Goal: Information Seeking & Learning: Learn about a topic

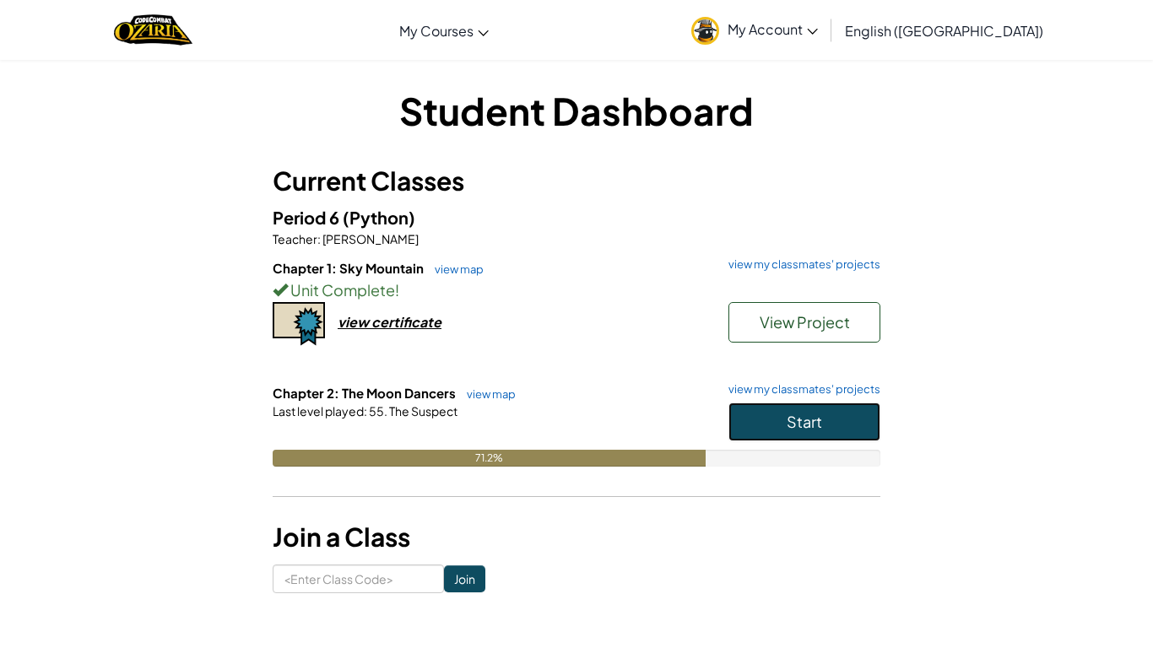
click at [829, 419] on button "Start" at bounding box center [804, 422] width 152 height 39
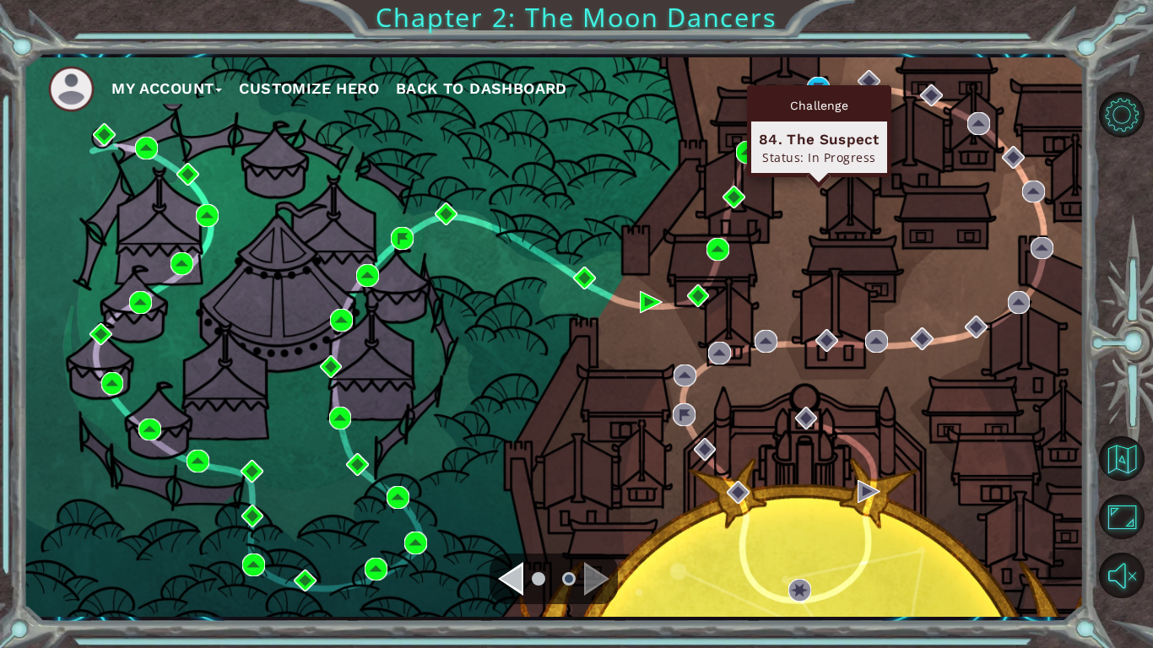
click at [818, 85] on div "Challenge 84. The Suspect Status: In Progress" at bounding box center [819, 131] width 144 height 92
click at [825, 85] on div "Challenge 84. The Suspect Status: In Progress" at bounding box center [819, 131] width 144 height 92
click at [825, 88] on div "Challenge 84. The Suspect Status: In Progress" at bounding box center [819, 131] width 144 height 92
click at [816, 85] on div "Challenge 84. The Suspect Status: In Progress" at bounding box center [819, 131] width 144 height 92
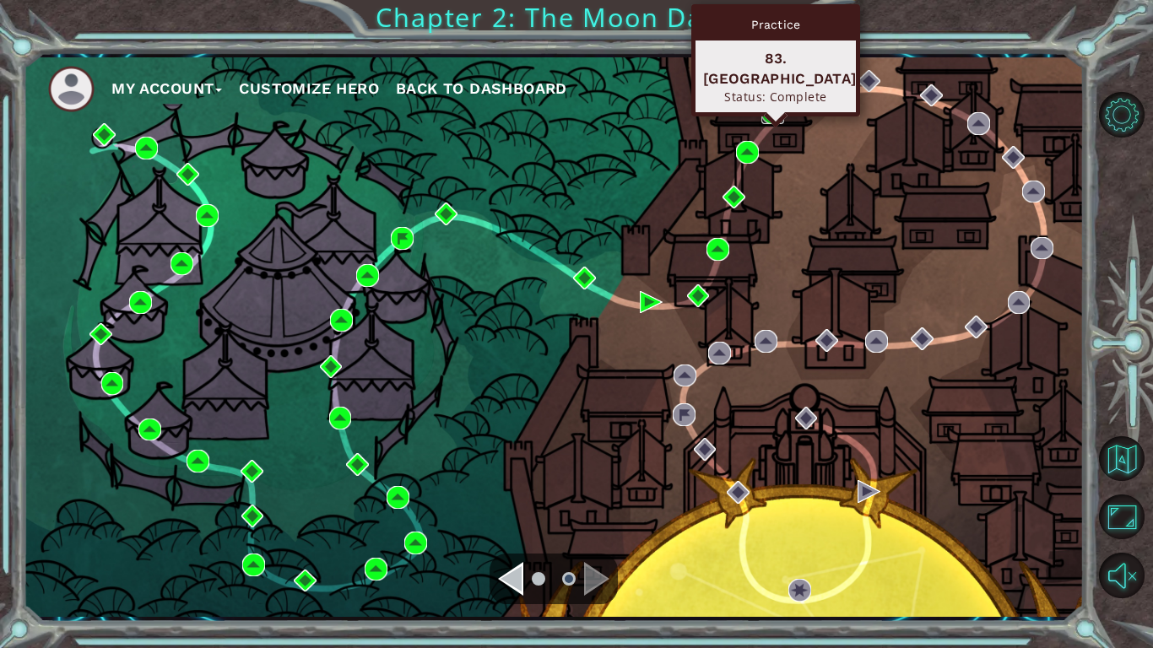
click at [769, 108] on img at bounding box center [772, 112] width 23 height 23
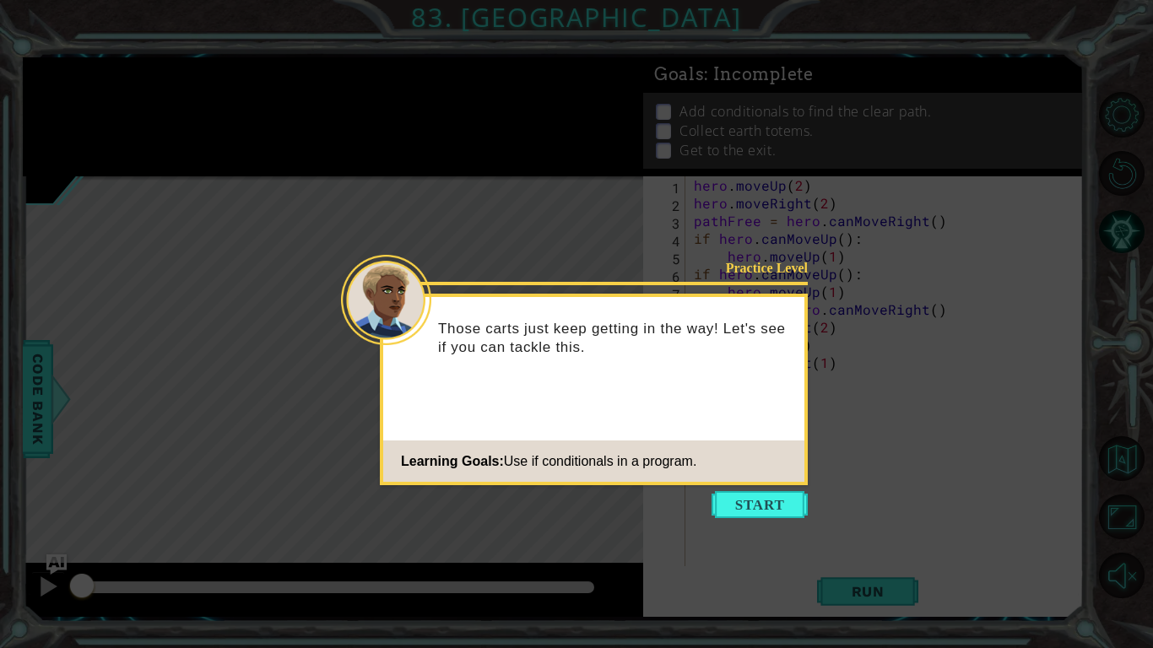
click at [738, 518] on icon at bounding box center [576, 324] width 1153 height 648
click at [732, 506] on button "Start" at bounding box center [760, 504] width 96 height 27
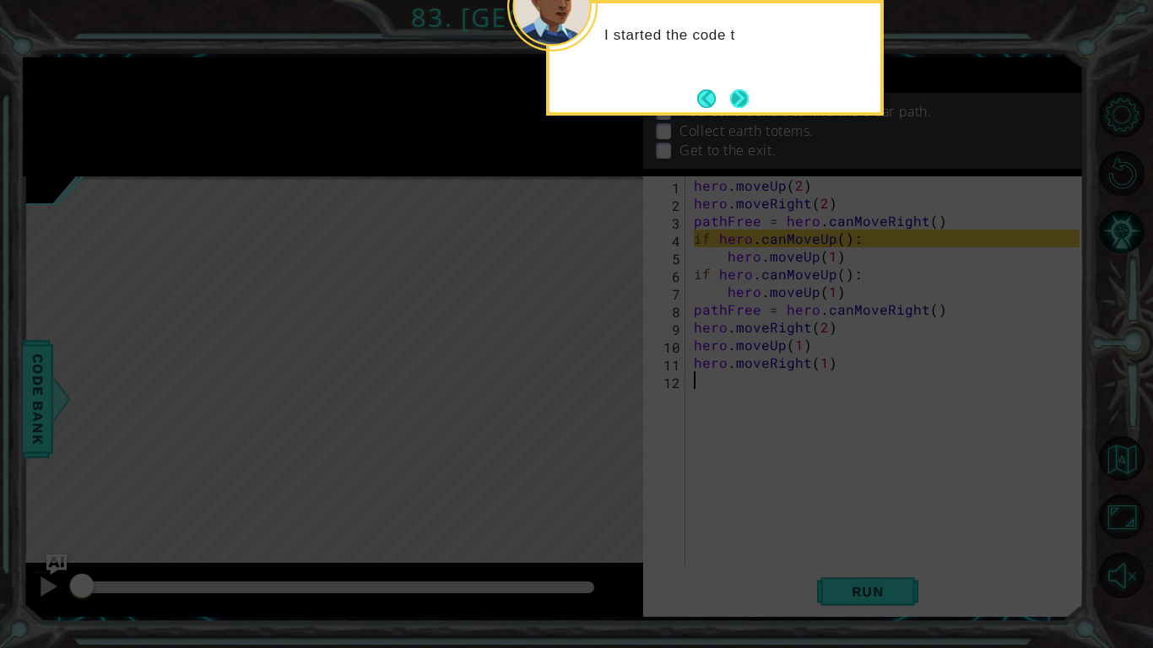
click at [734, 100] on button "Next" at bounding box center [739, 98] width 31 height 31
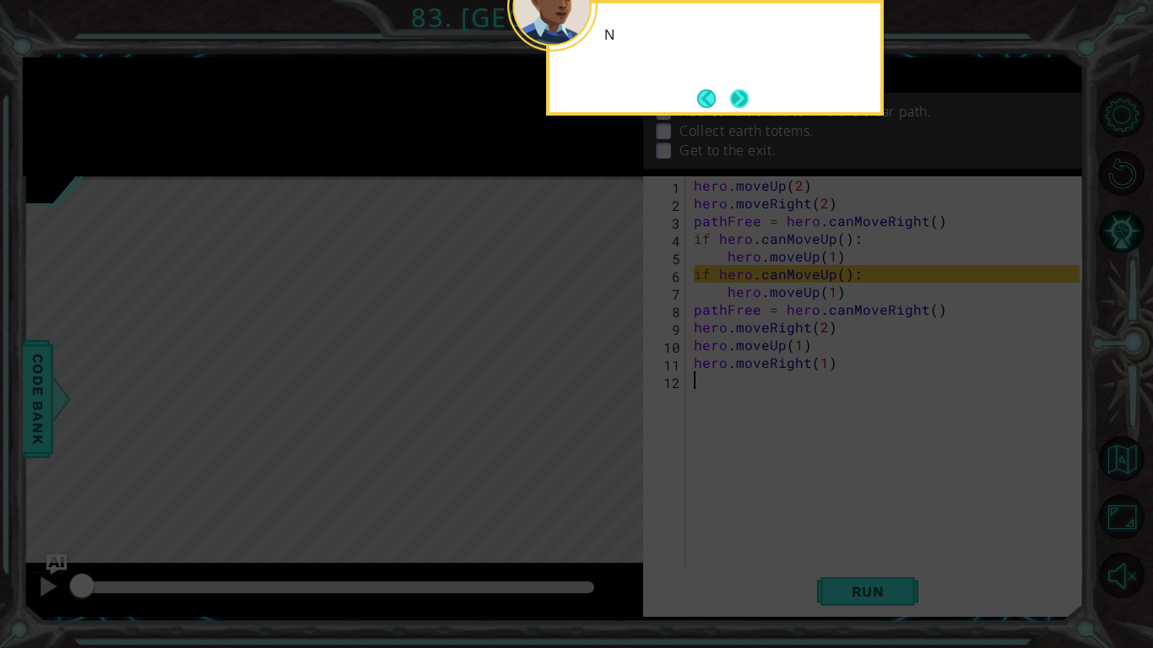
click at [734, 101] on button "Next" at bounding box center [739, 98] width 25 height 25
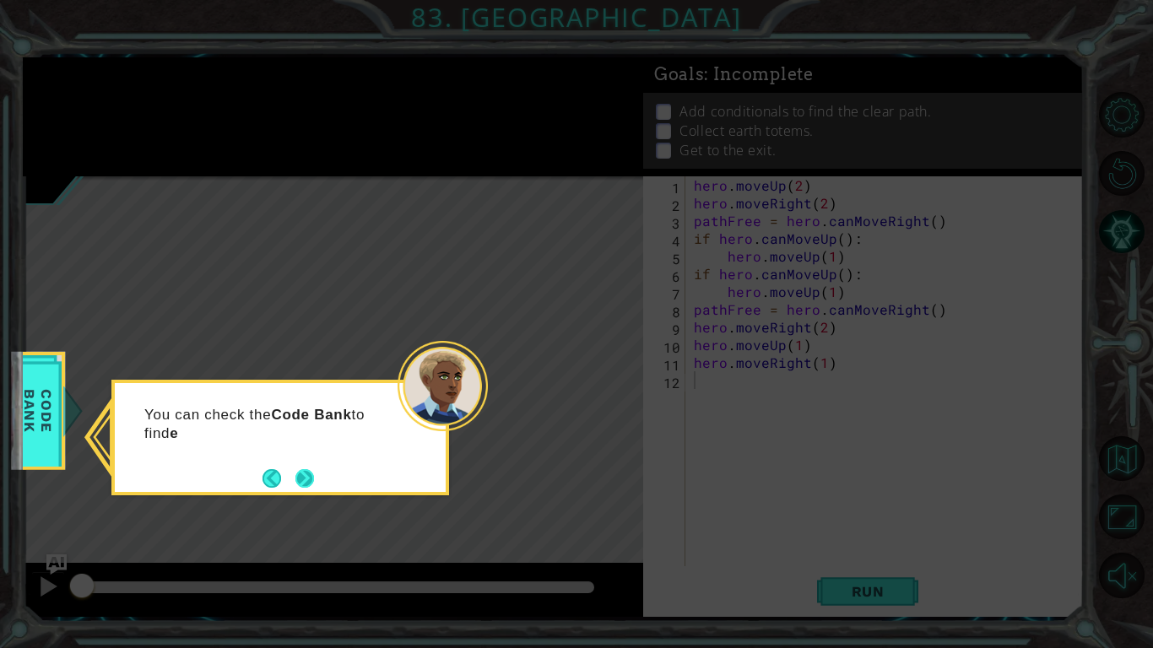
click at [313, 473] on button "Next" at bounding box center [305, 479] width 22 height 22
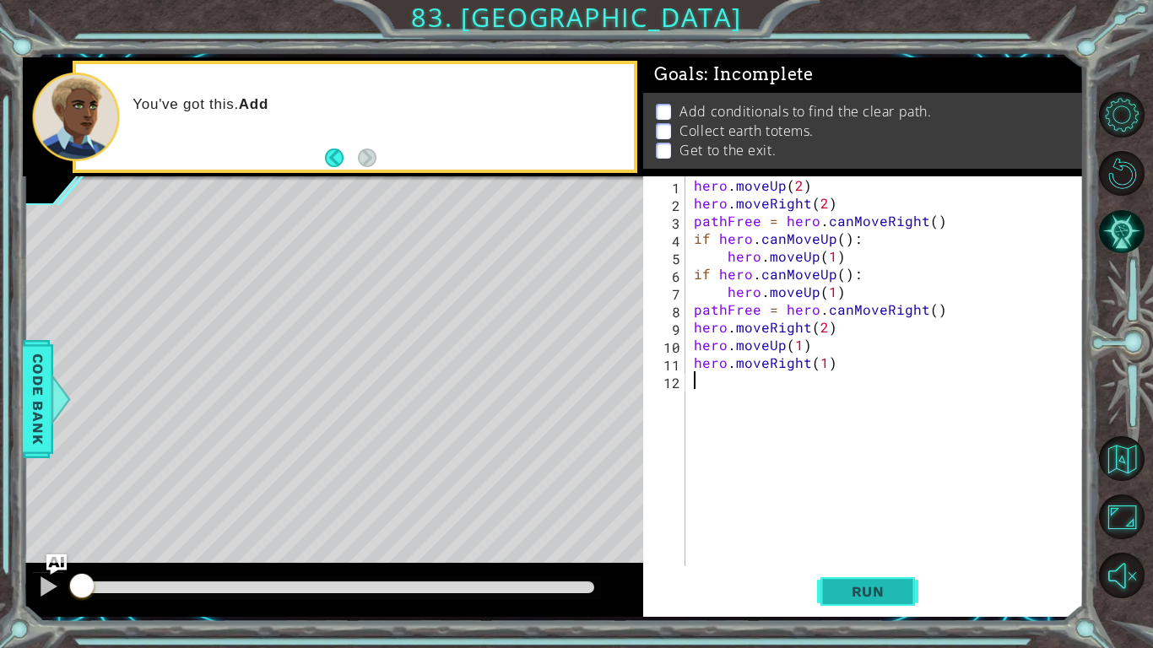
click at [906, 603] on button "Run" at bounding box center [867, 592] width 101 height 44
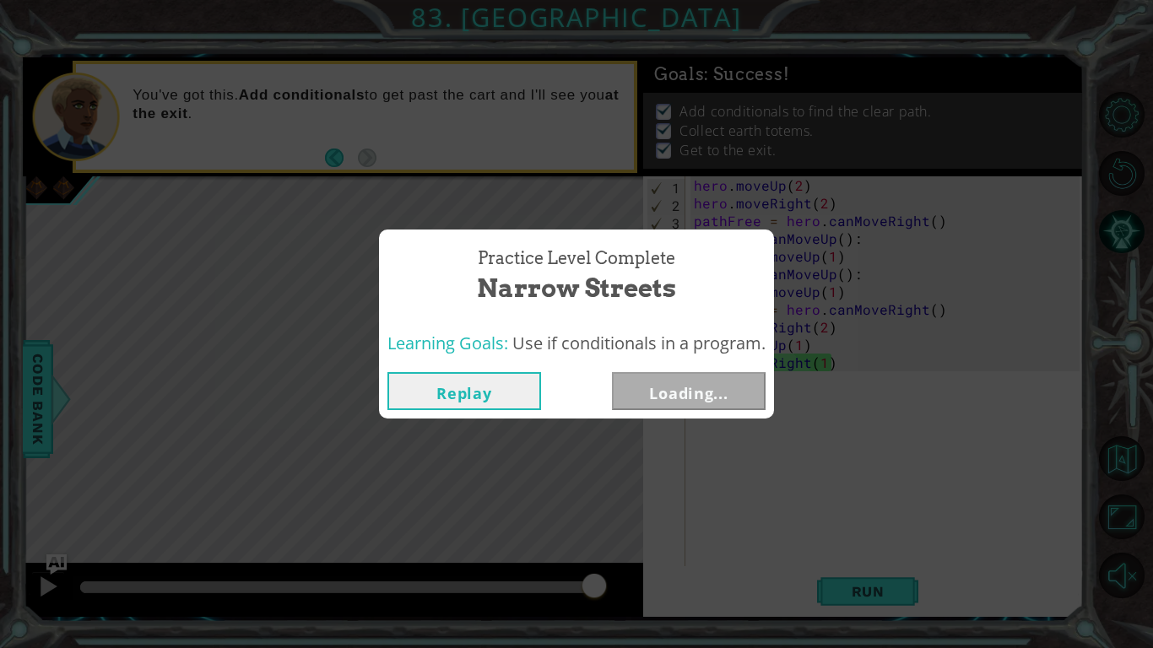
drag, startPoint x: 170, startPoint y: 582, endPoint x: 451, endPoint y: 539, distance: 284.5
click at [451, 539] on body "1 ההההההההההההההההההההההההההההההההההההההההההההההההההההההההההההההההההההההההההההה…" at bounding box center [576, 324] width 1153 height 648
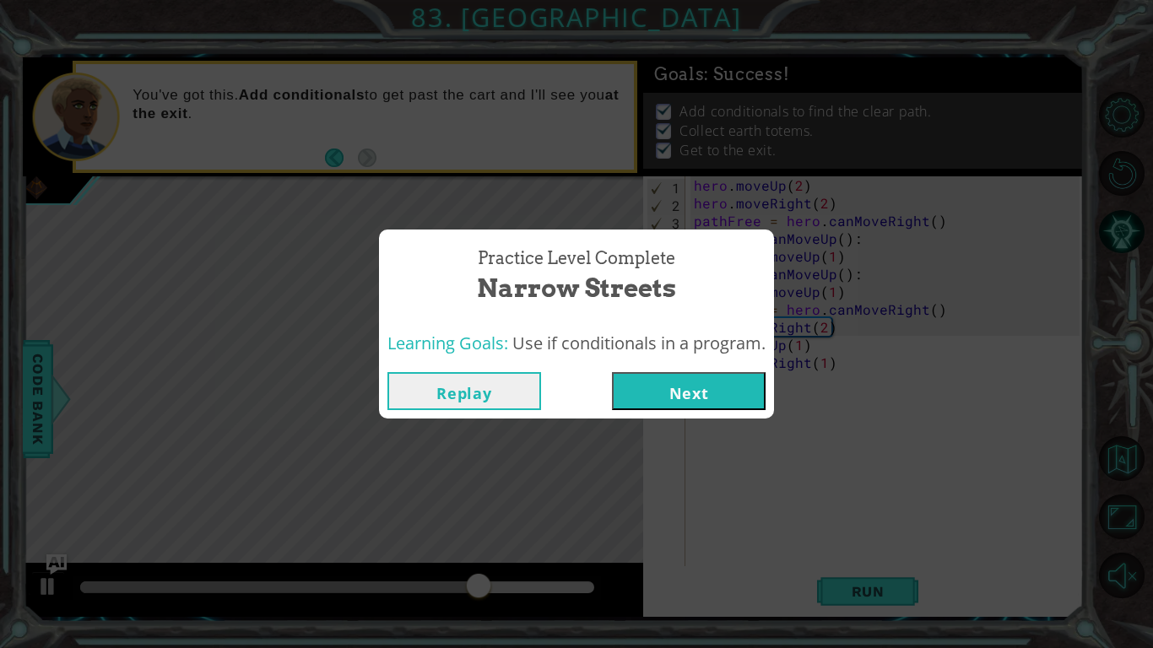
click at [495, 403] on button "Replay" at bounding box center [464, 391] width 154 height 38
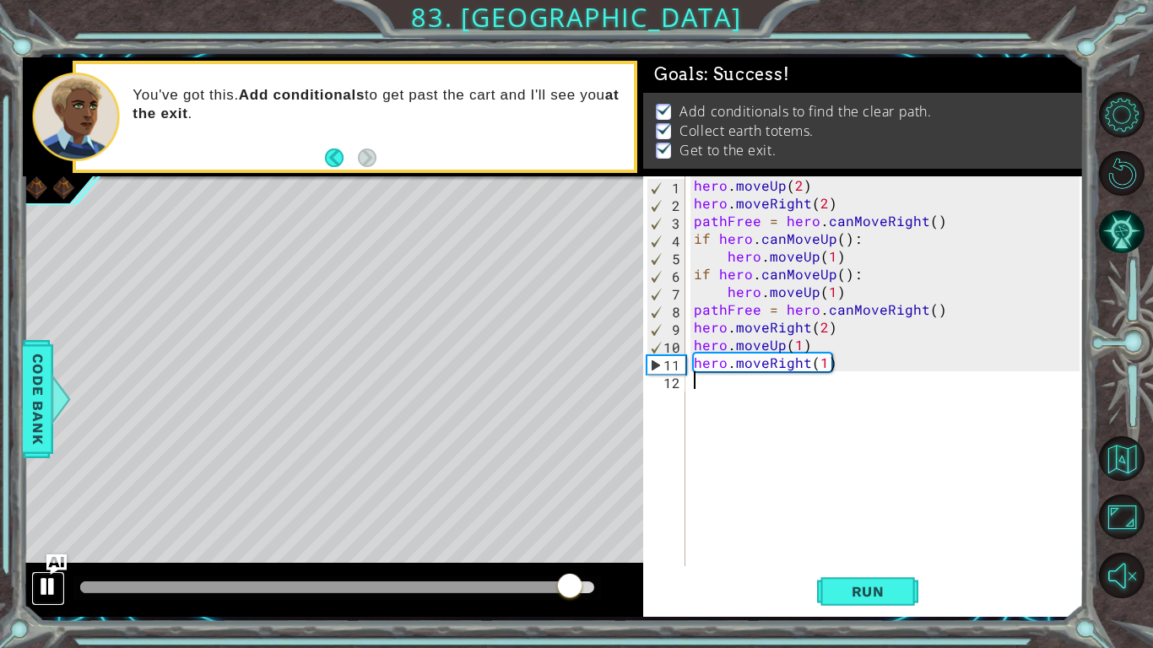
click at [50, 577] on div at bounding box center [48, 587] width 22 height 22
click at [719, 182] on div "hero . moveUp ( 2 ) hero . moveRight ( 2 ) pathFree = hero . canMoveRight ( ) i…" at bounding box center [889, 388] width 398 height 425
drag, startPoint x: 719, startPoint y: 182, endPoint x: 751, endPoint y: 187, distance: 32.4
click at [751, 187] on div "hero . moveUp ( 2 ) hero . moveRight ( 2 ) pathFree = hero . canMoveRight ( ) i…" at bounding box center [889, 388] width 398 height 425
click at [778, 211] on div "hero . moveUp ( 2 ) hero . moveRight ( 2 ) pathFree = hero . canMoveRight ( ) i…" at bounding box center [889, 388] width 398 height 425
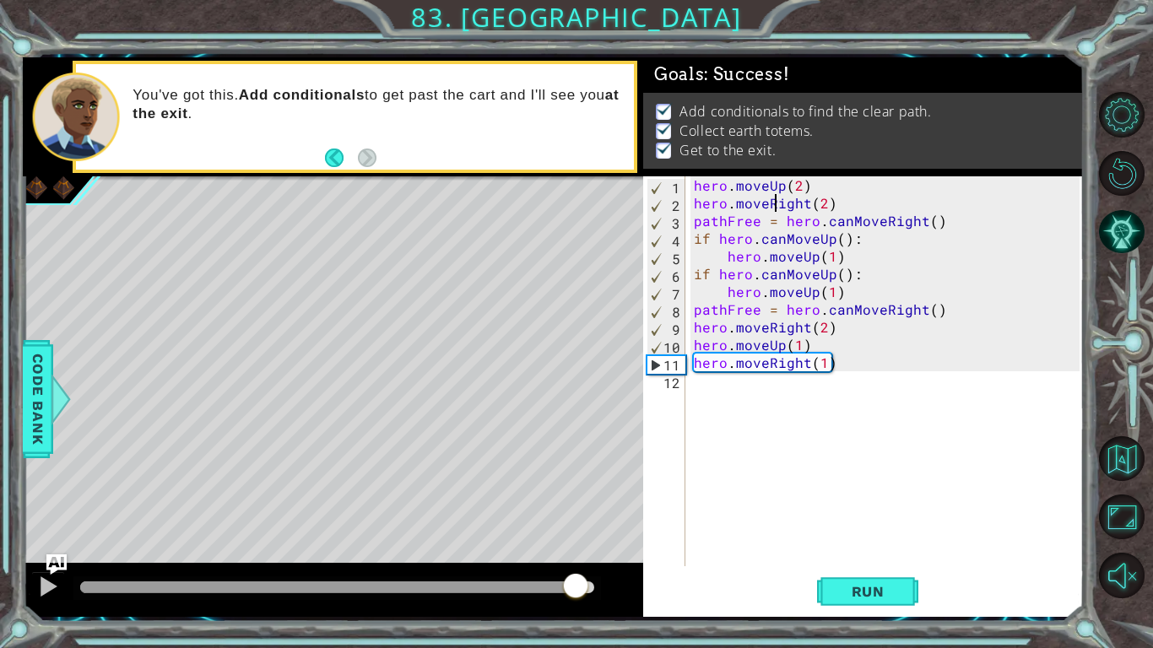
click at [702, 179] on div "hero . moveUp ( 2 ) hero . moveRight ( 2 ) pathFree = hero . canMoveRight ( ) i…" at bounding box center [889, 388] width 398 height 425
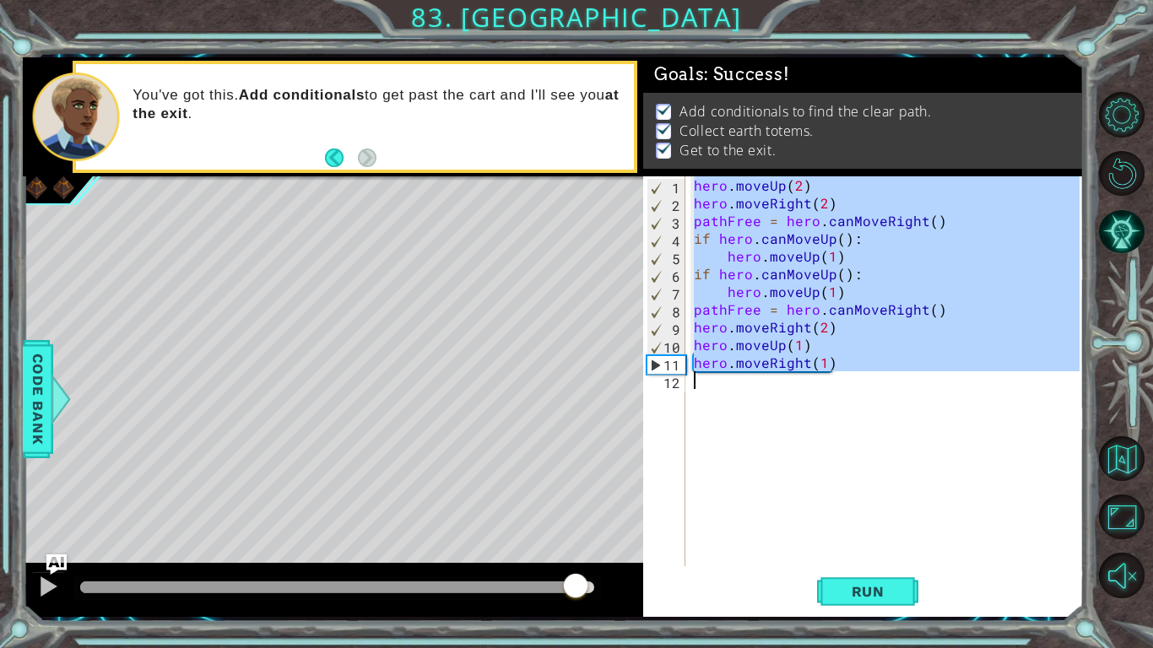
drag, startPoint x: 702, startPoint y: 179, endPoint x: 1078, endPoint y: 384, distance: 428.0
click at [1078, 384] on div "hero . moveUp ( 2 ) hero . moveRight ( 2 ) pathFree = hero . canMoveRight ( ) i…" at bounding box center [889, 388] width 398 height 425
type textarea "hero.moveRight(1)"
click at [54, 587] on div at bounding box center [48, 587] width 22 height 22
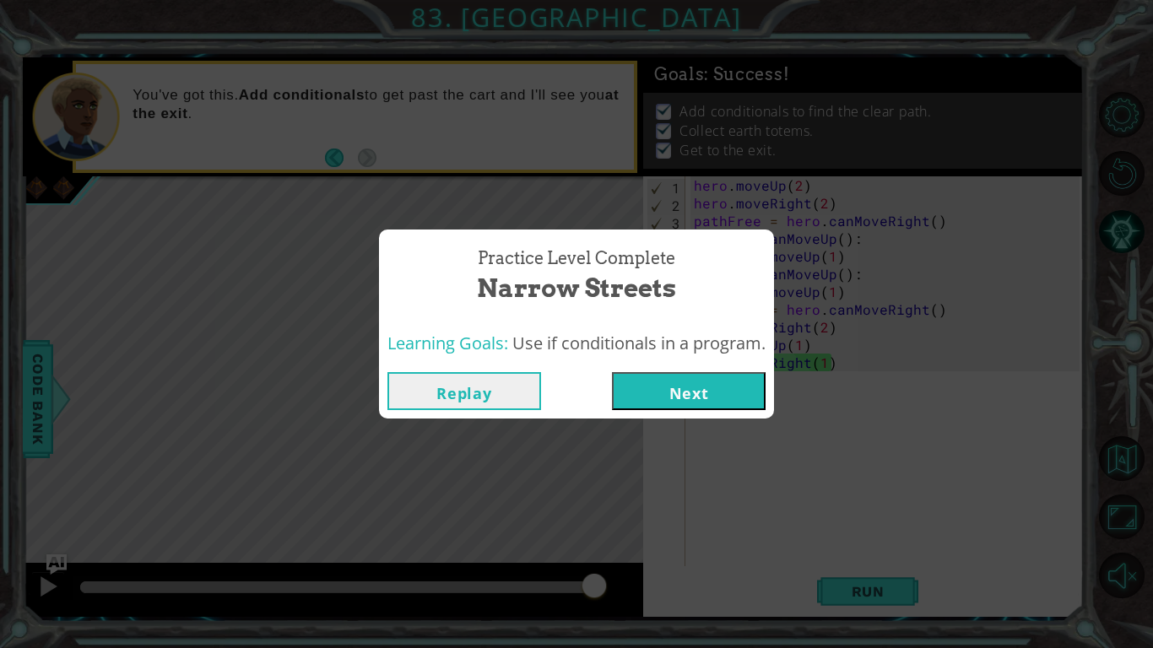
click at [621, 394] on button "Next" at bounding box center [689, 391] width 154 height 38
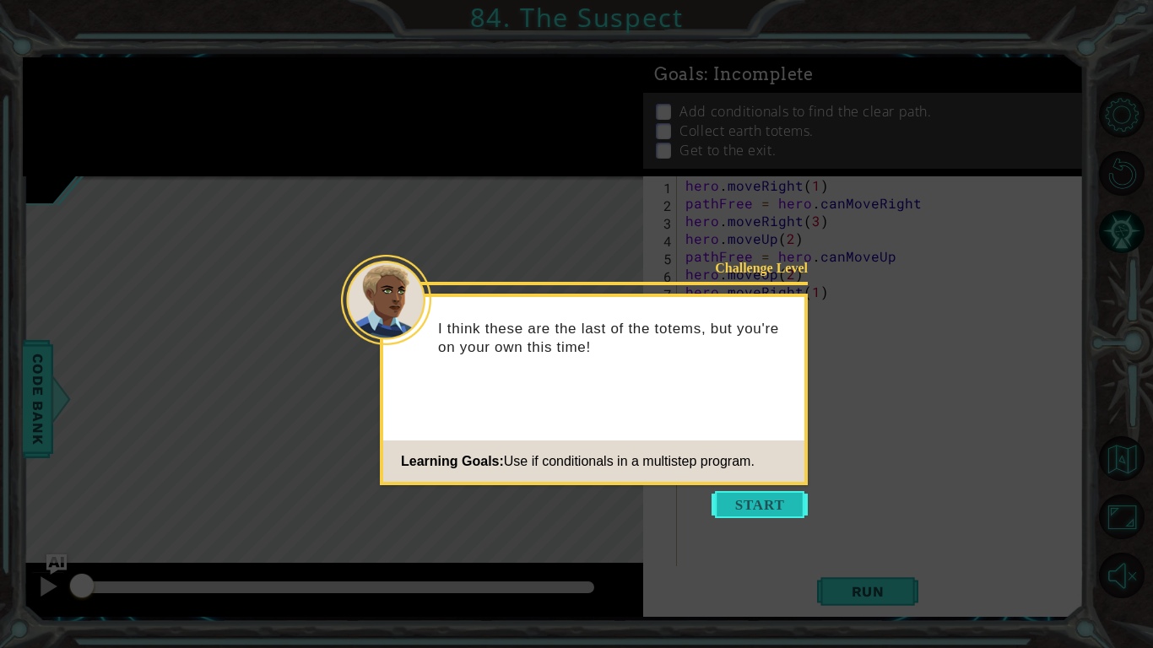
click at [775, 493] on button "Start" at bounding box center [760, 504] width 96 height 27
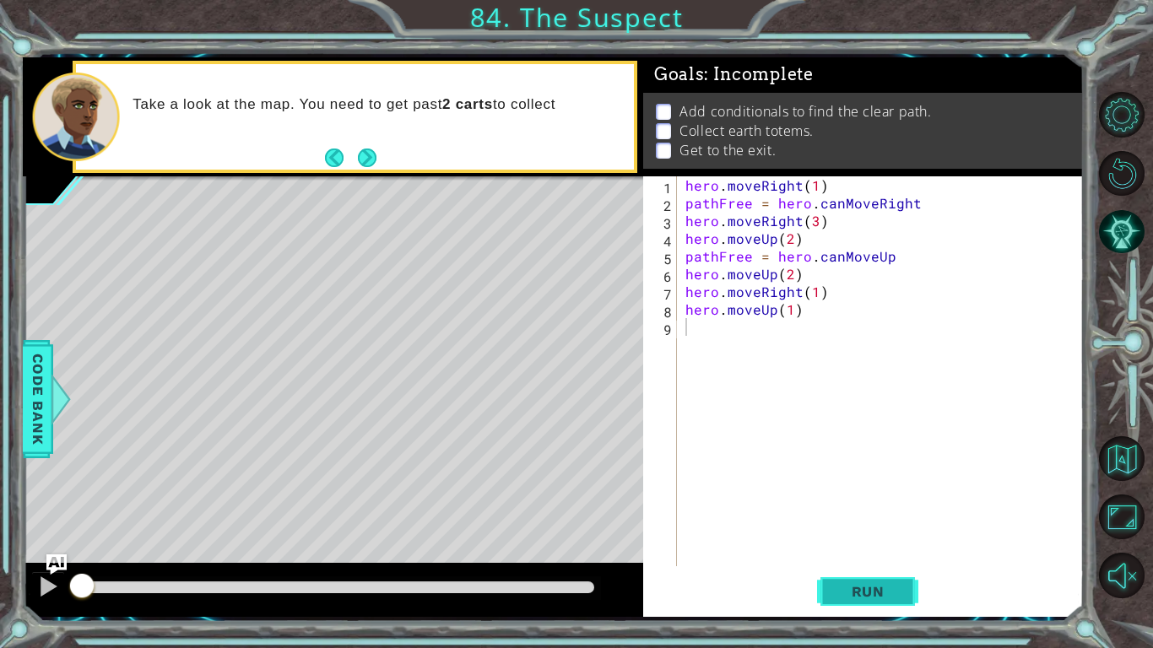
click at [854, 603] on button "Run" at bounding box center [867, 592] width 101 height 44
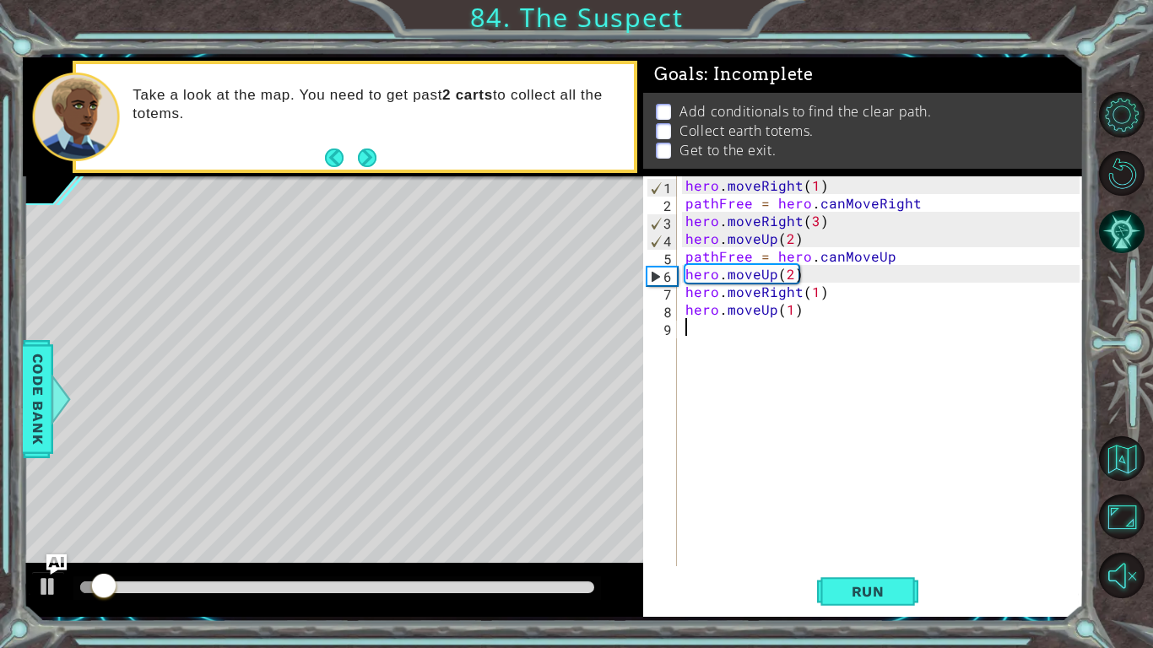
click at [696, 329] on div "hero . moveRight ( 1 ) pathFree = hero . canMoveRight hero . moveRight ( 3 ) he…" at bounding box center [885, 388] width 406 height 425
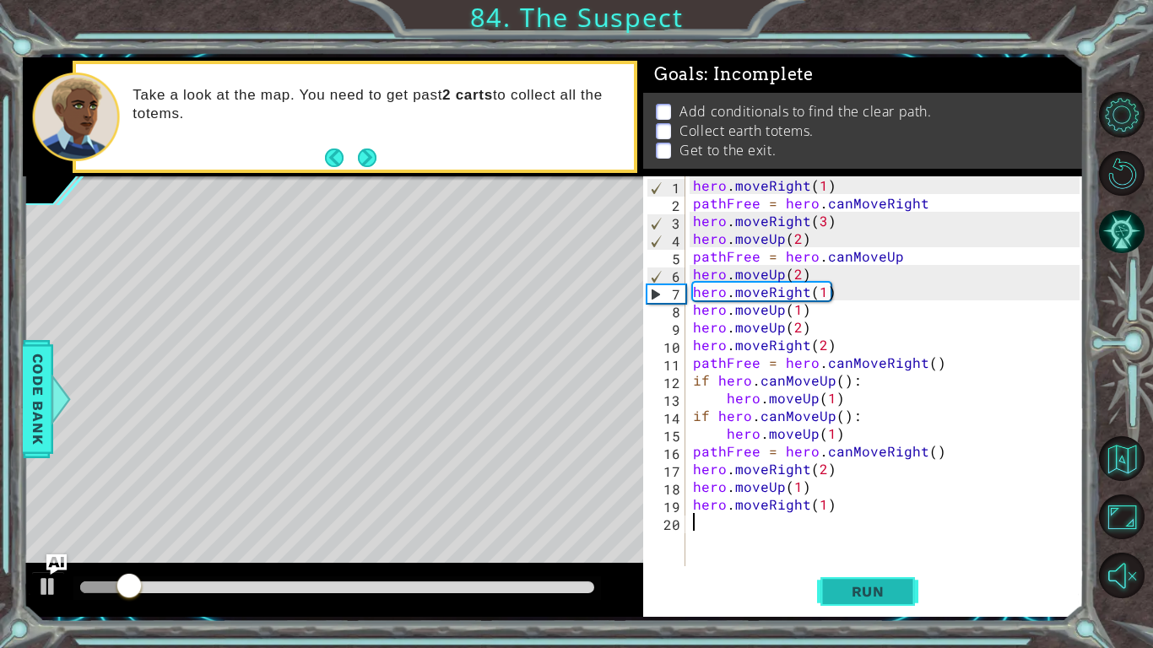
click at [889, 588] on span "Run" at bounding box center [868, 591] width 67 height 17
click at [690, 312] on div "hero . moveRight ( 1 ) pathFree = hero . canMoveRight hero . moveRight ( 3 ) he…" at bounding box center [889, 388] width 398 height 425
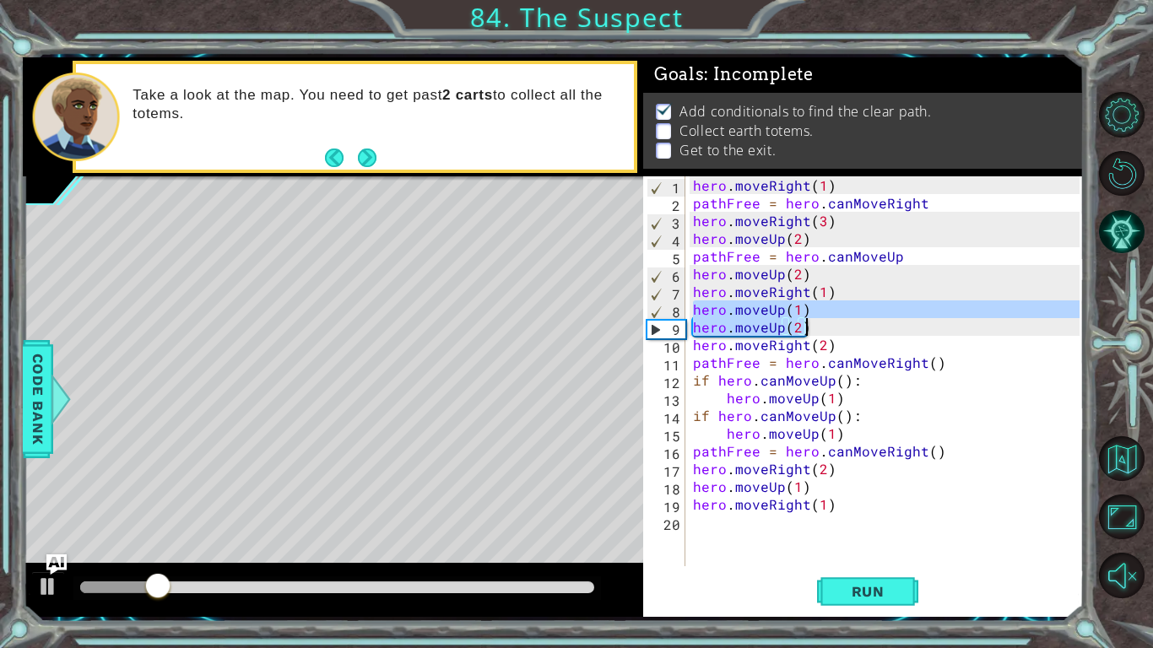
drag, startPoint x: 690, startPoint y: 312, endPoint x: 819, endPoint y: 331, distance: 129.6
click at [819, 331] on div "hero . moveRight ( 1 ) pathFree = hero . canMoveRight hero . moveRight ( 3 ) he…" at bounding box center [889, 388] width 398 height 425
type textarea "hero.moveUp(1) hero.moveUp(2)"
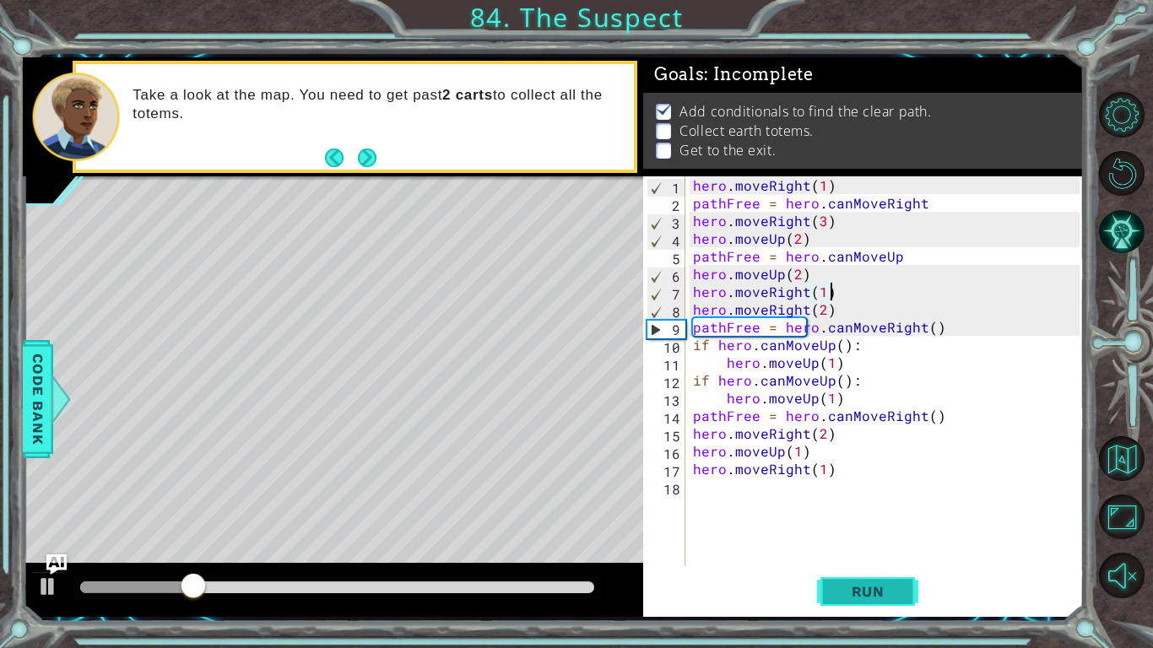
click at [827, 598] on button "Run" at bounding box center [867, 592] width 101 height 44
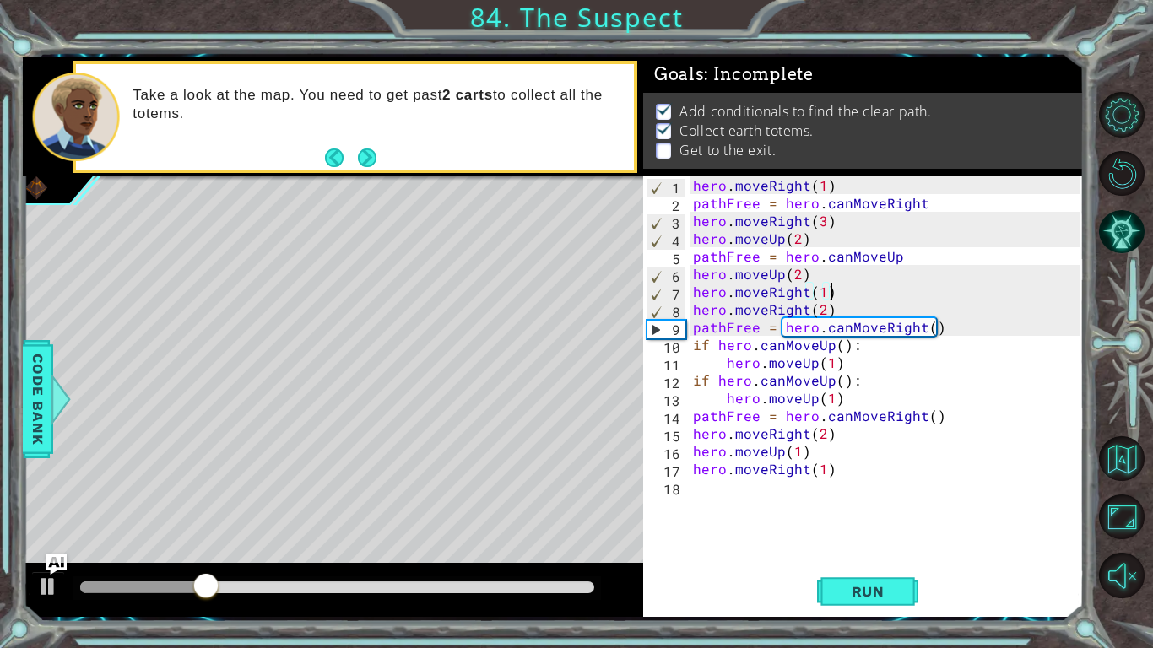
click at [707, 332] on div "hero . moveRight ( 1 ) pathFree = hero . canMoveRight hero . moveRight ( 3 ) he…" at bounding box center [889, 388] width 398 height 425
click at [702, 306] on div "hero . moveRight ( 1 ) pathFree = hero . canMoveRight hero . moveRight ( 3 ) he…" at bounding box center [889, 388] width 398 height 425
type textarea "hero.moveRight(2)"
drag, startPoint x: 702, startPoint y: 306, endPoint x: 854, endPoint y: 305, distance: 151.9
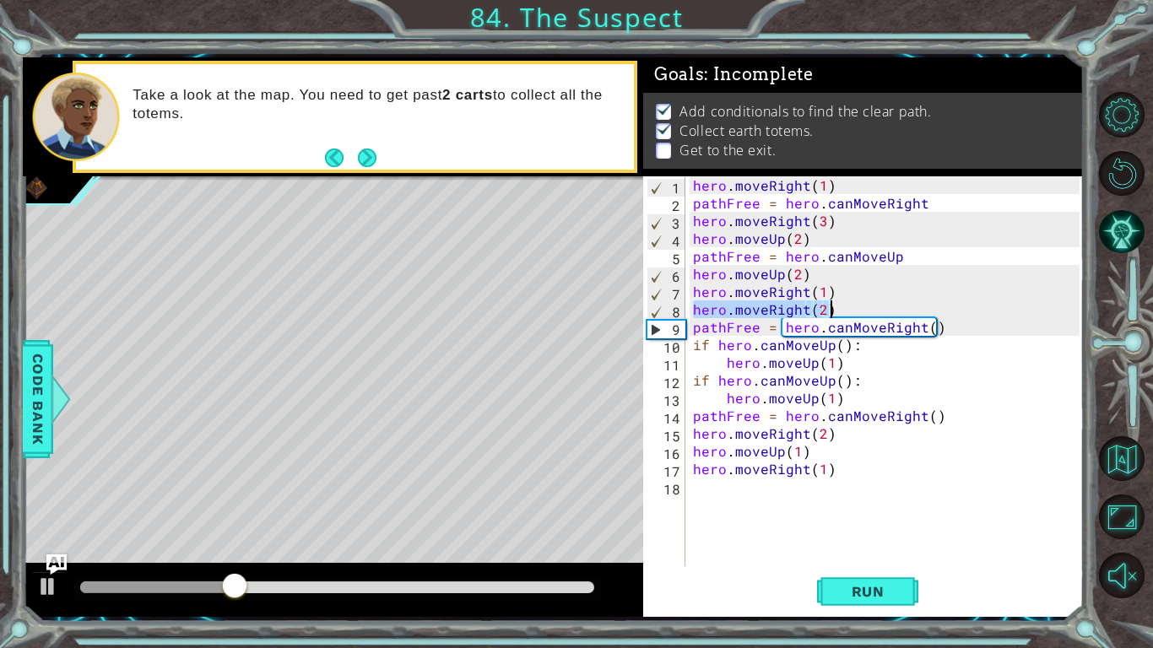
click at [854, 305] on div "hero . moveRight ( 1 ) pathFree = hero . canMoveRight hero . moveRight ( 3 ) he…" at bounding box center [889, 388] width 398 height 425
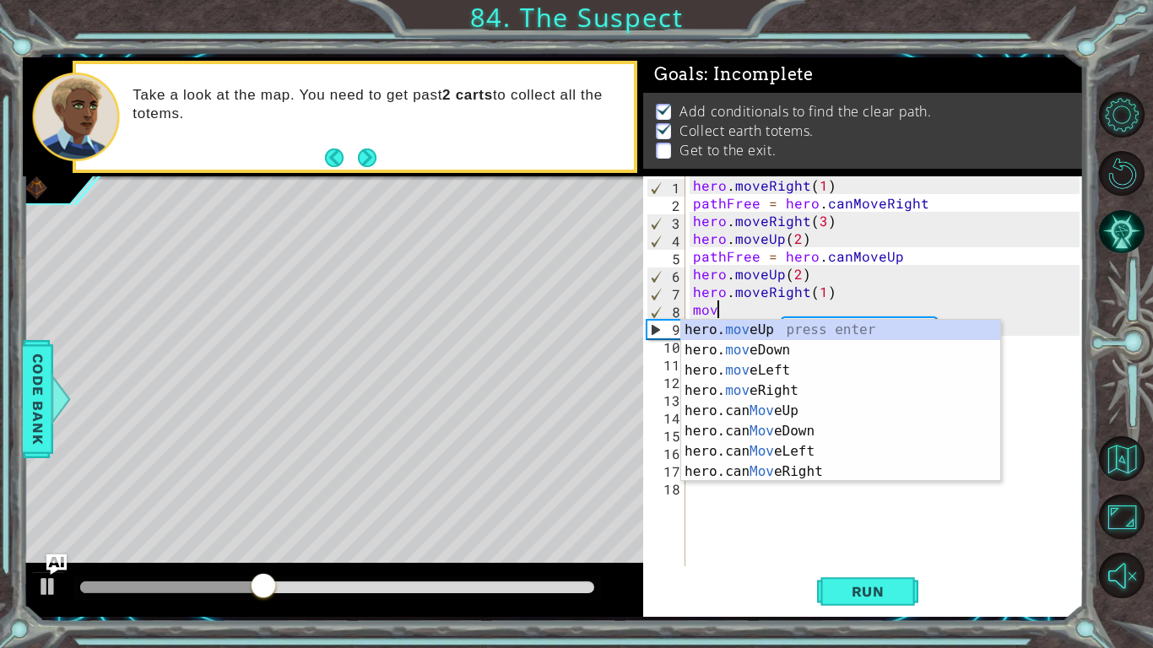
scroll to position [0, 1]
click at [834, 327] on div "hero. move Up press enter hero. move Down press enter hero. move Left press ent…" at bounding box center [840, 421] width 319 height 203
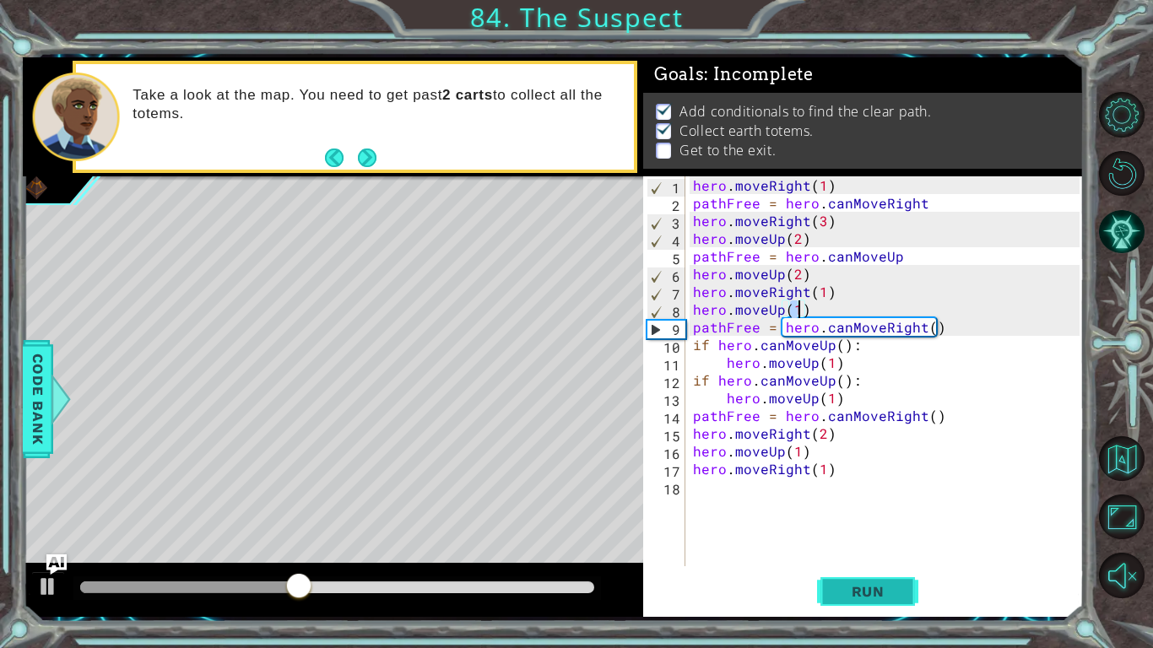
click at [855, 596] on span "Run" at bounding box center [868, 591] width 67 height 17
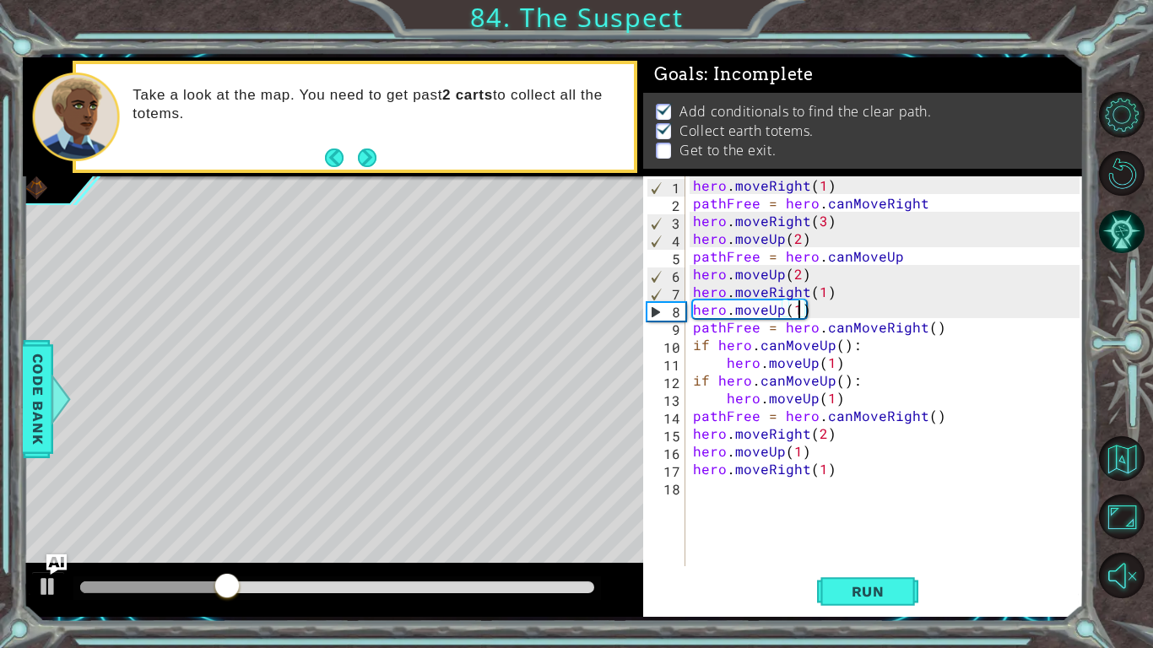
click at [777, 317] on div "hero . moveRight ( 1 ) pathFree = hero . canMoveRight hero . moveRight ( 3 ) he…" at bounding box center [889, 388] width 398 height 425
click at [823, 295] on div "hero . moveRight ( 1 ) pathFree = hero . canMoveRight hero . moveRight ( 3 ) he…" at bounding box center [889, 388] width 398 height 425
type textarea "hero.moveRight(3)"
click at [869, 583] on span "Run" at bounding box center [868, 591] width 67 height 17
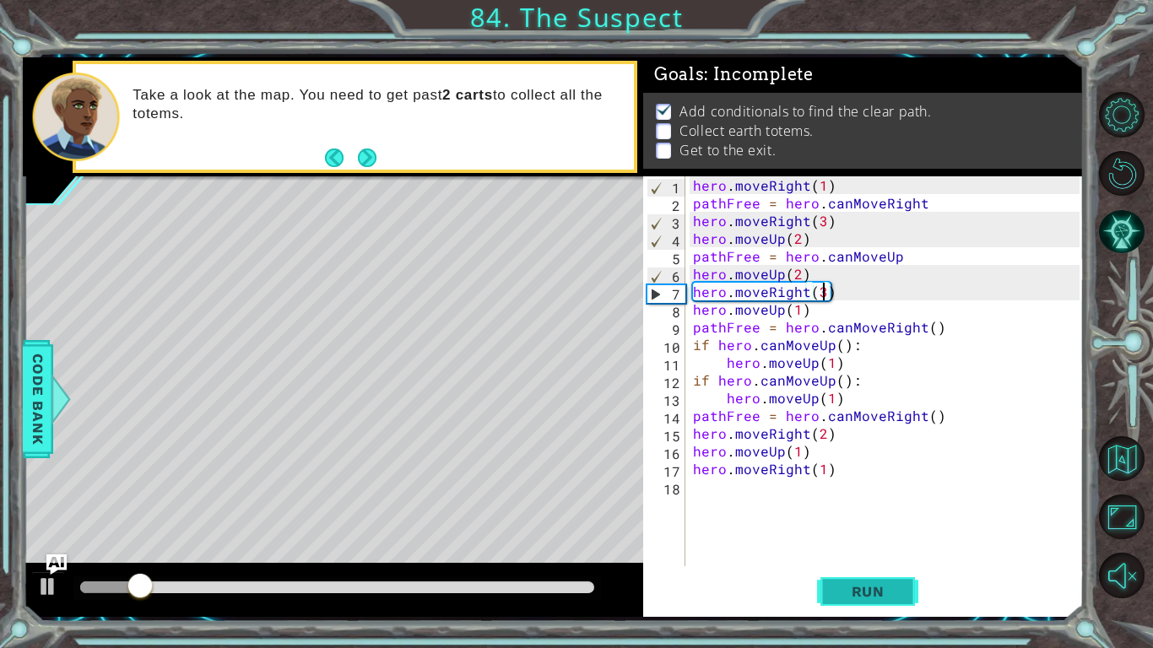
click at [853, 586] on span "Run" at bounding box center [868, 591] width 67 height 17
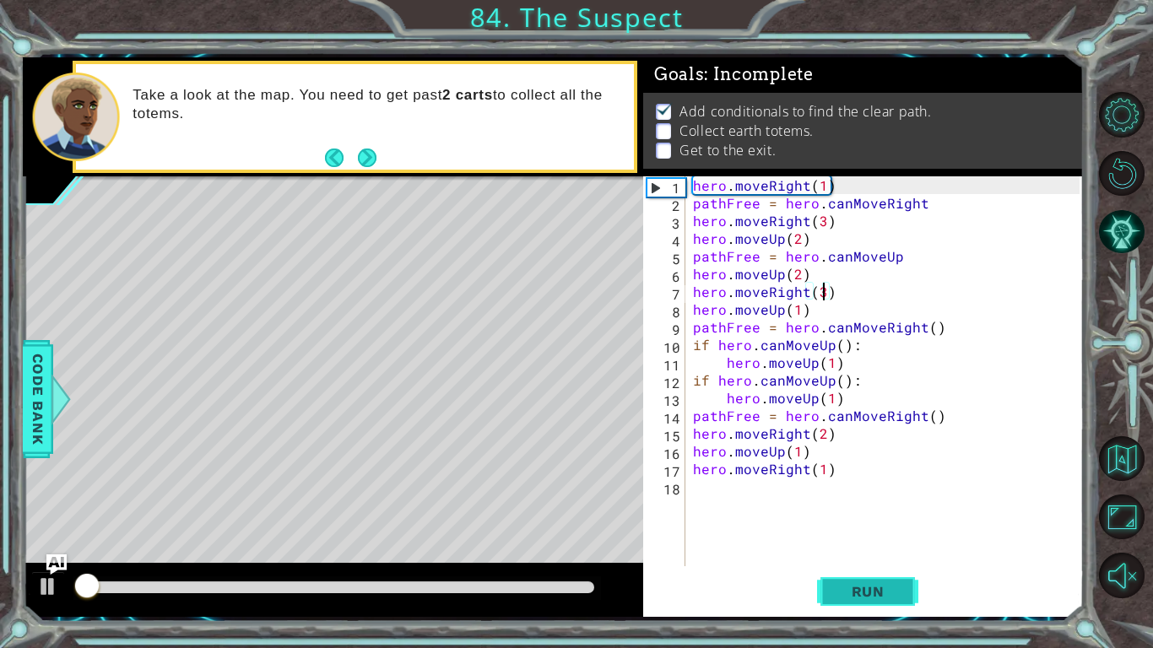
click at [853, 586] on span "Run" at bounding box center [868, 591] width 67 height 17
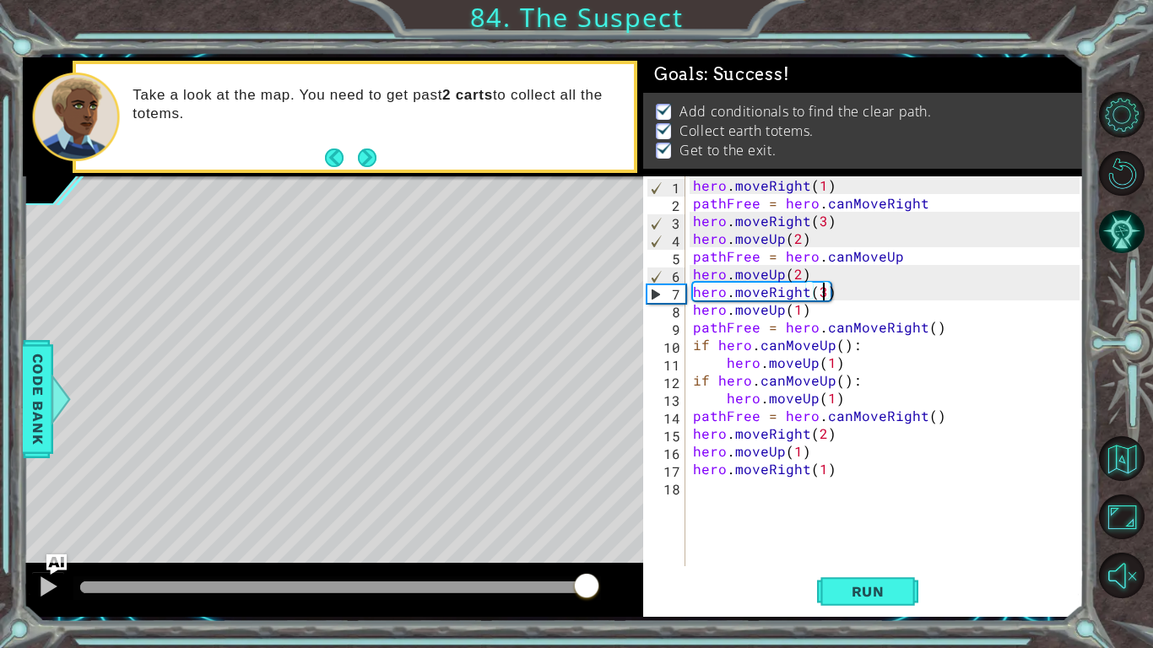
drag, startPoint x: 147, startPoint y: 583, endPoint x: 685, endPoint y: 542, distance: 540.1
click at [685, 542] on div "1 ההההההההההההההההההההההההההההההההההההההההההההההההההההההההההההההההההההההההההההה…" at bounding box center [553, 337] width 1061 height 560
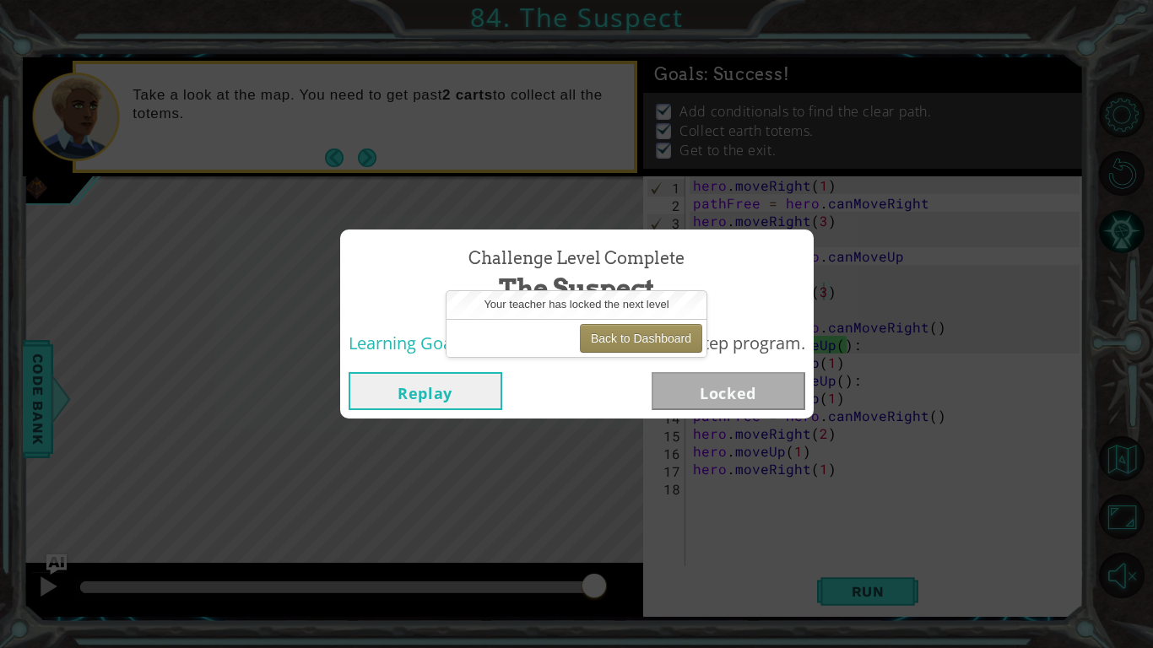
click at [477, 394] on button "Replay" at bounding box center [426, 391] width 154 height 38
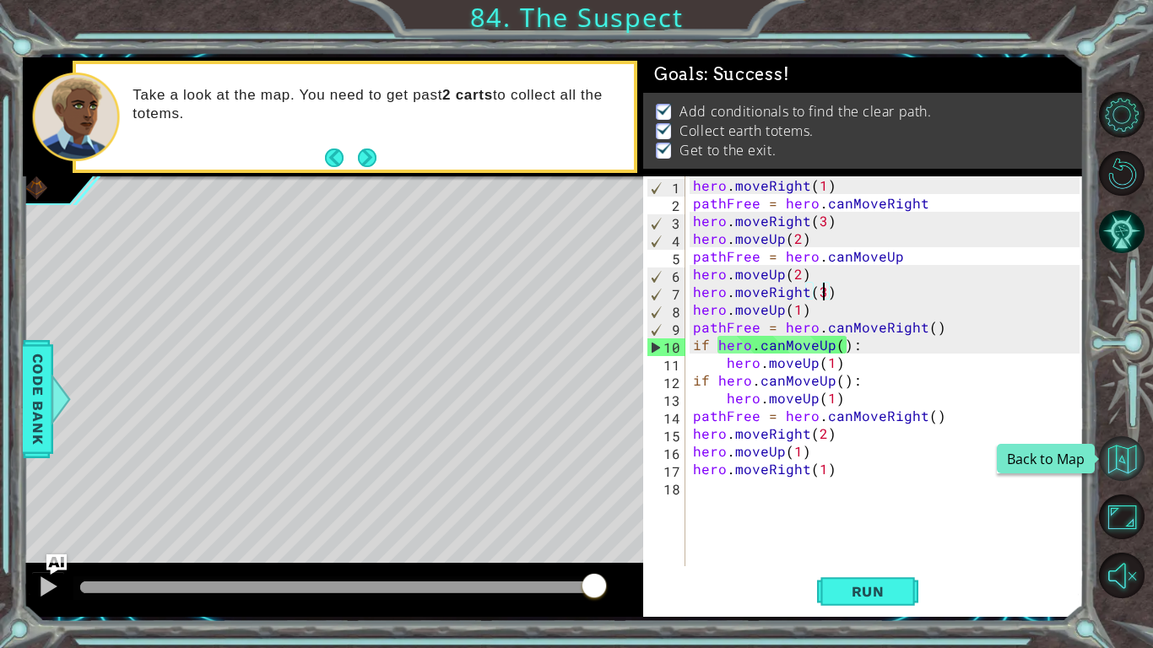
click at [1137, 454] on button "Back to Map" at bounding box center [1122, 459] width 46 height 46
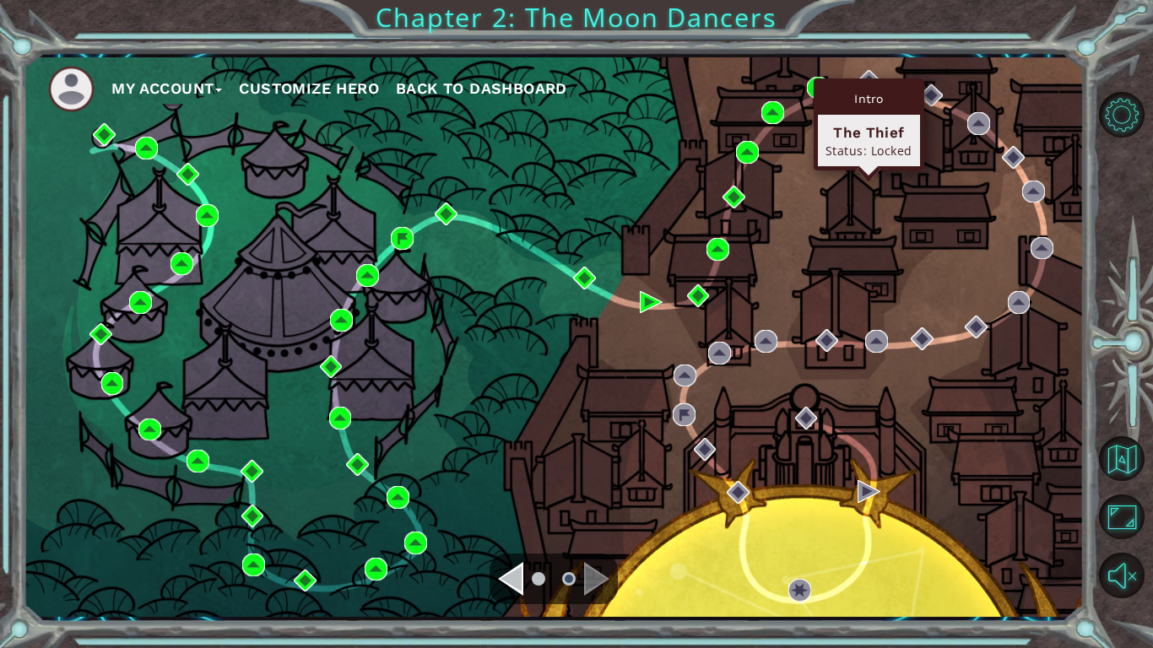
click at [866, 83] on div "Intro" at bounding box center [869, 99] width 102 height 32
